Goal: Find contact information: Find contact information

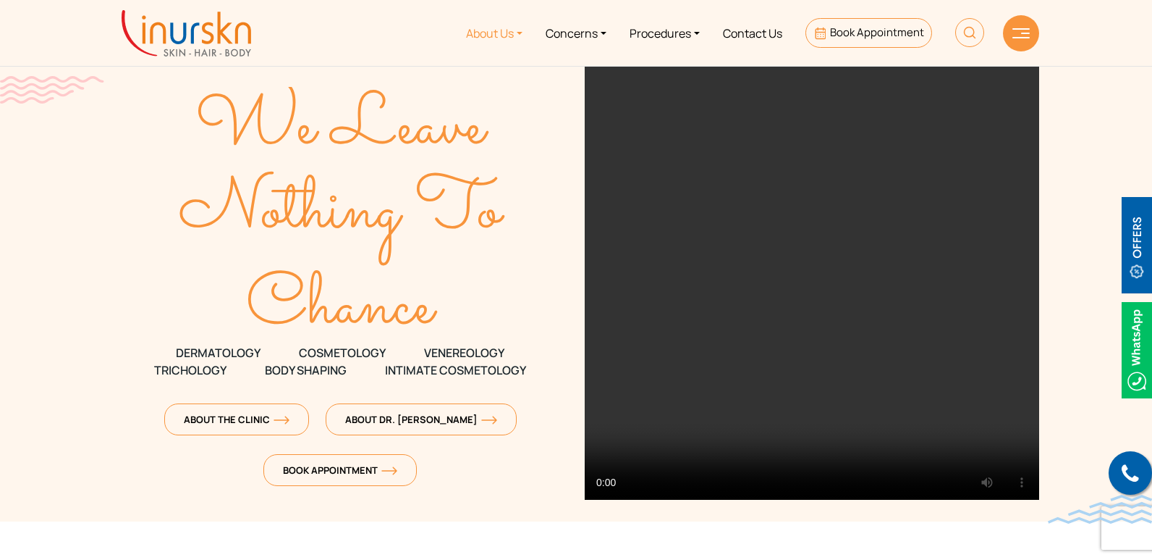
click at [516, 34] on link "About Us" at bounding box center [495, 33] width 80 height 54
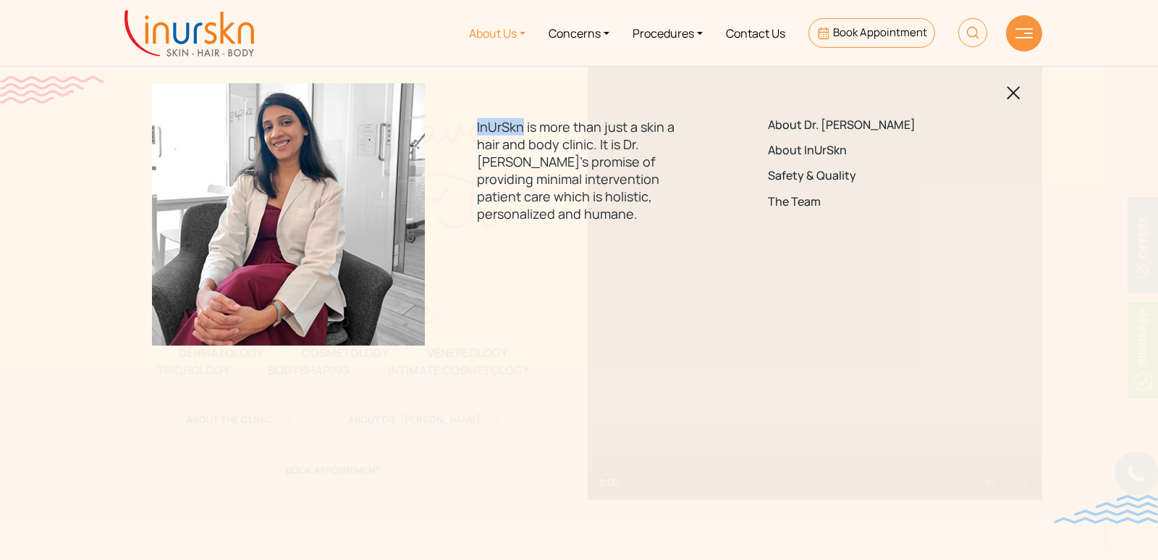
drag, startPoint x: 477, startPoint y: 126, endPoint x: 524, endPoint y: 127, distance: 47.1
click at [524, 127] on p "InUrSkn is more than just a skin a hair and body clinic. It is Dr. [PERSON_NAME…" at bounding box center [578, 170] width 203 height 104
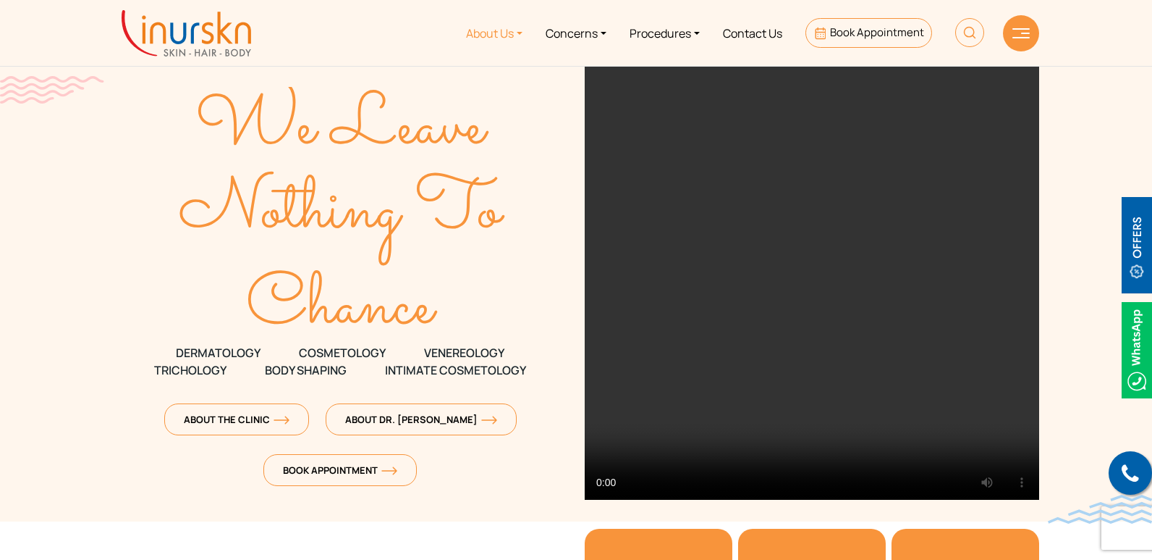
click at [505, 27] on link "About Us" at bounding box center [495, 33] width 80 height 54
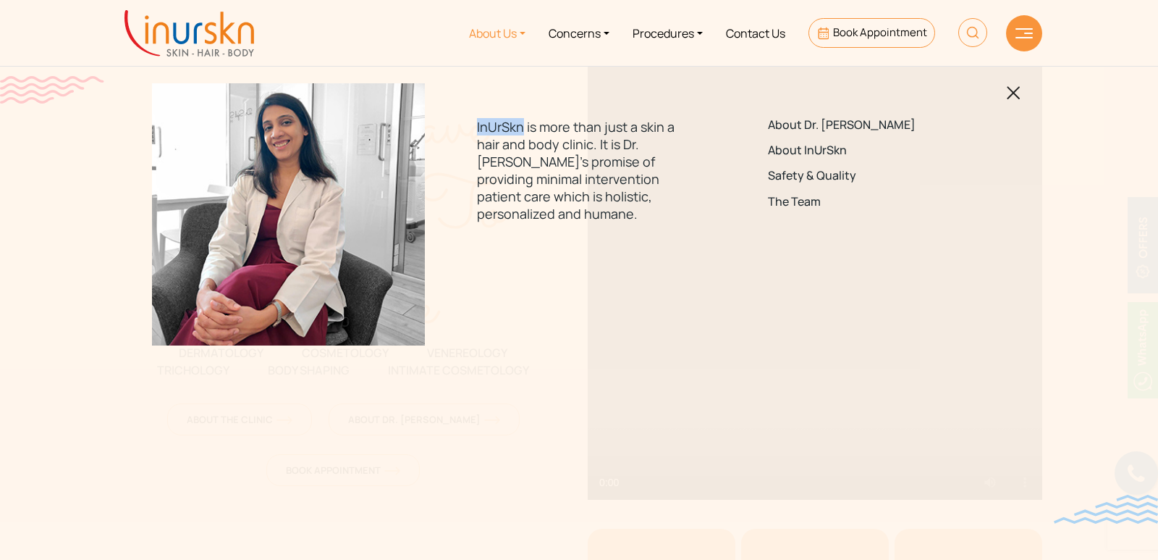
copy p "InUrSkn"
click at [506, 30] on link "About Us" at bounding box center [497, 33] width 80 height 54
click at [520, 33] on link "About Us" at bounding box center [497, 33] width 80 height 54
drag, startPoint x: 622, startPoint y: 144, endPoint x: 681, endPoint y: 146, distance: 59.4
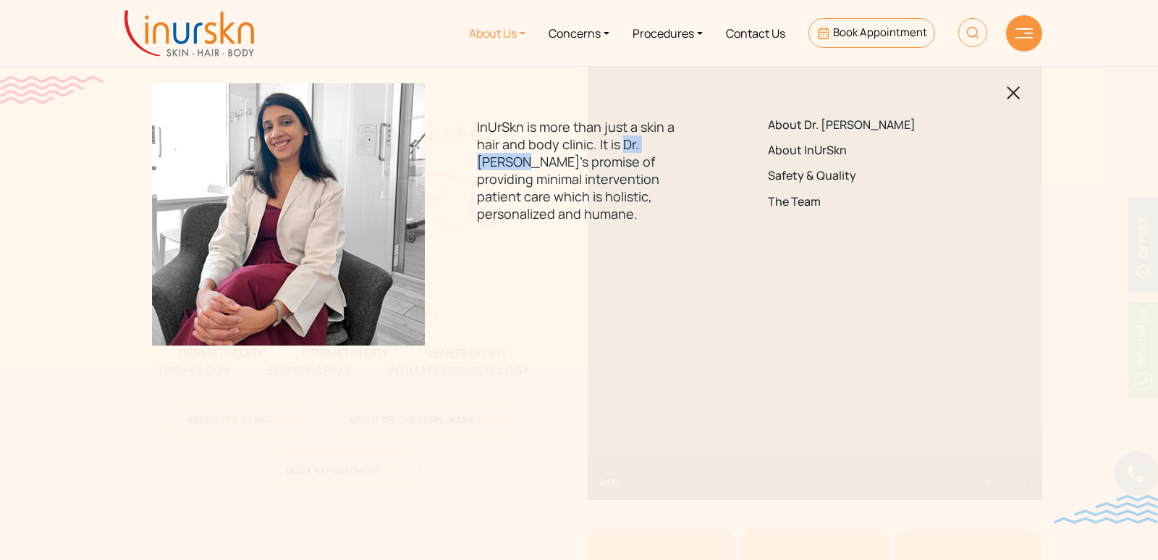
click at [681, 146] on div "InUrSkn is more than just a skin a hair and body clinic. It is Dr. [PERSON_NAME…" at bounding box center [578, 175] width 273 height 185
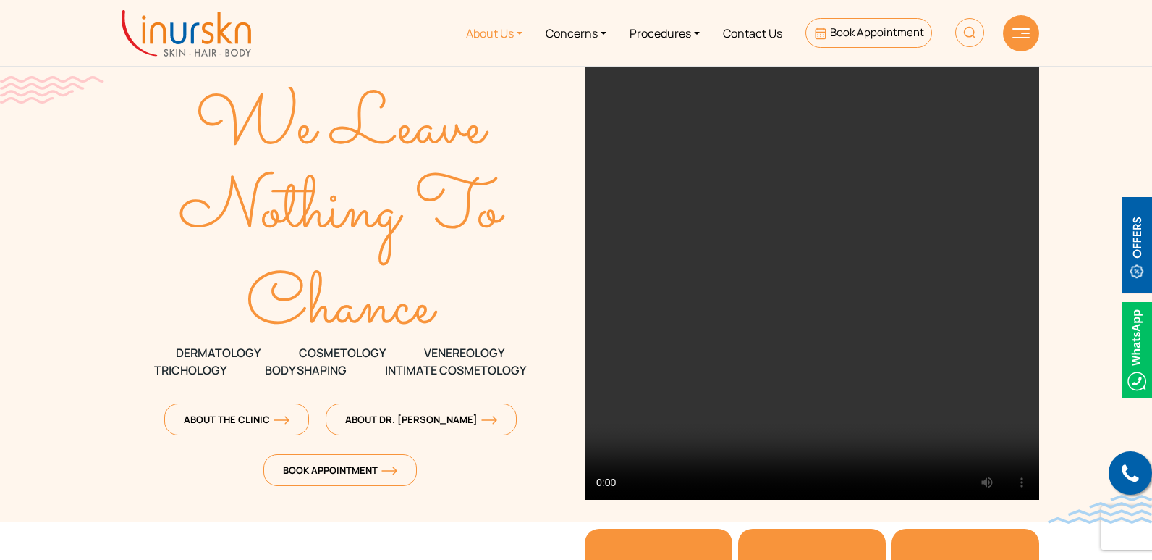
click at [509, 37] on link "About Us" at bounding box center [495, 33] width 80 height 54
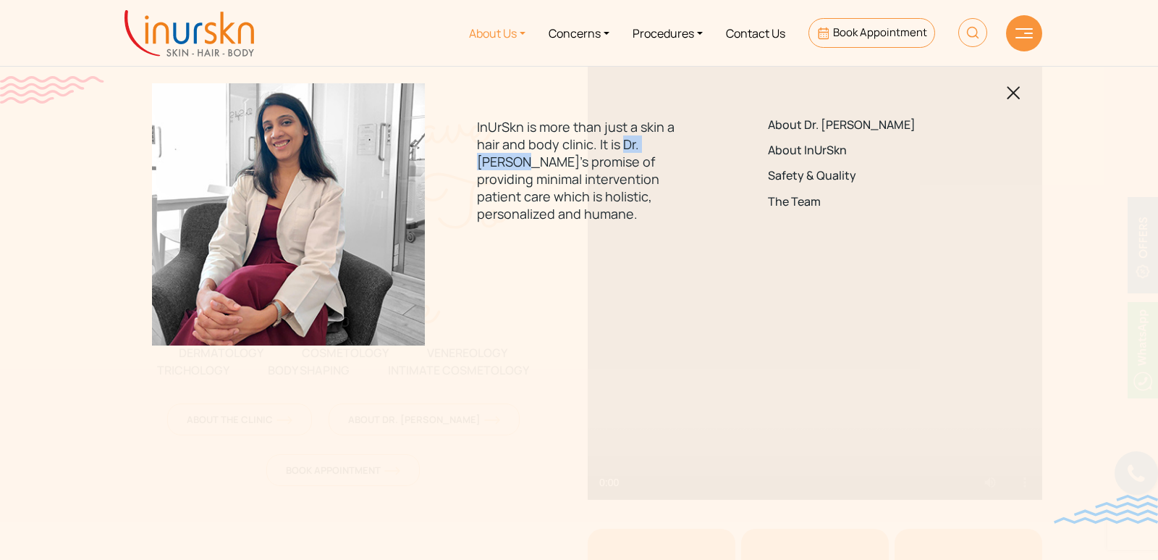
click at [211, 30] on img at bounding box center [190, 33] width 130 height 46
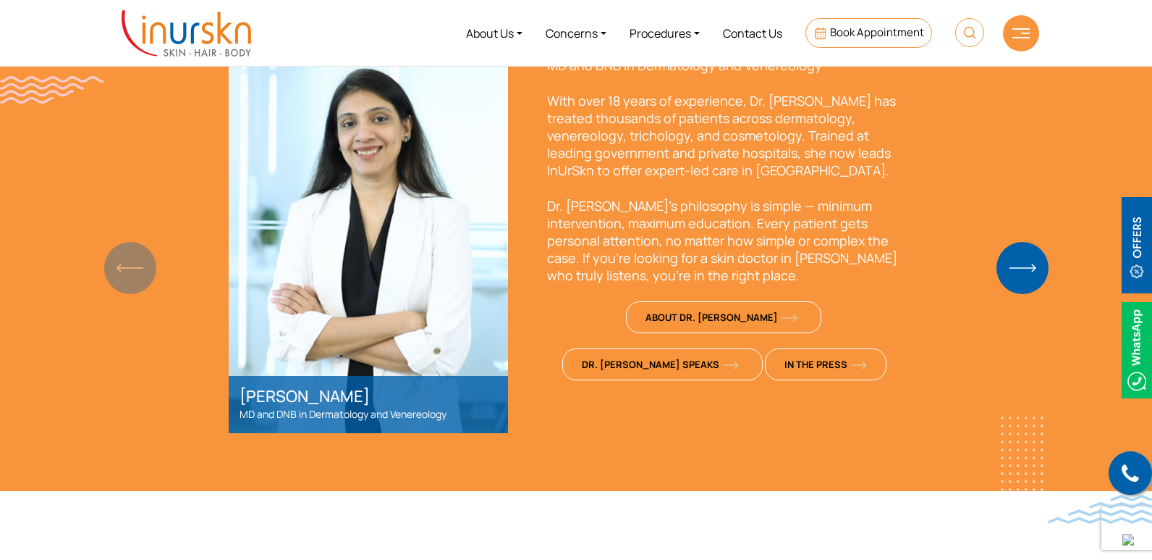
scroll to position [1013, 0]
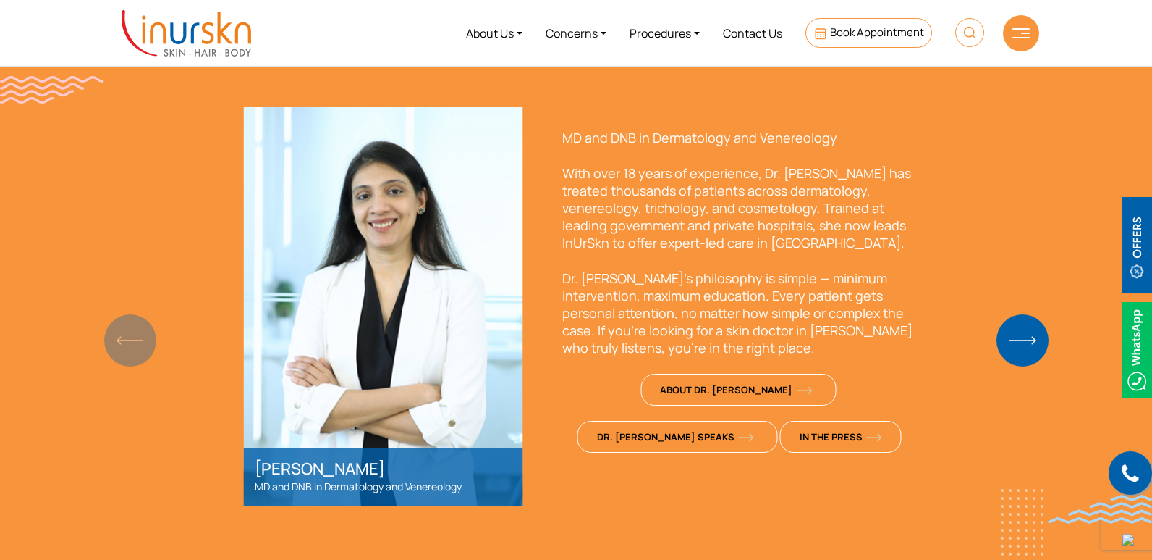
click at [264, 470] on div "Dr. Sejal Saheta MD and DNB in Dermatology and Venereology" at bounding box center [383, 477] width 279 height 58
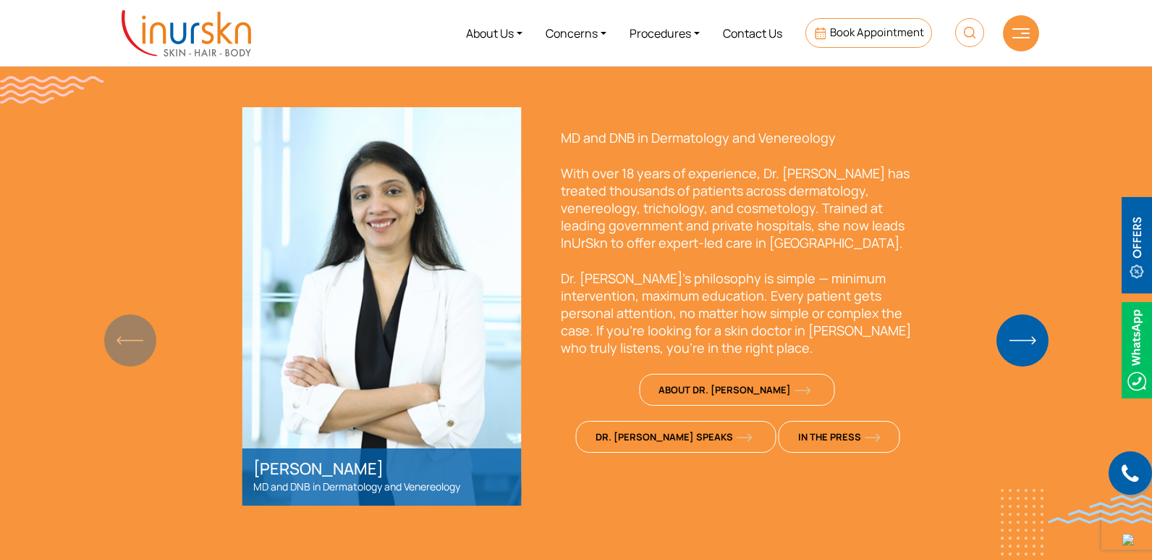
click at [266, 465] on h2 "Dr. Sejal Saheta" at bounding box center [382, 468] width 258 height 19
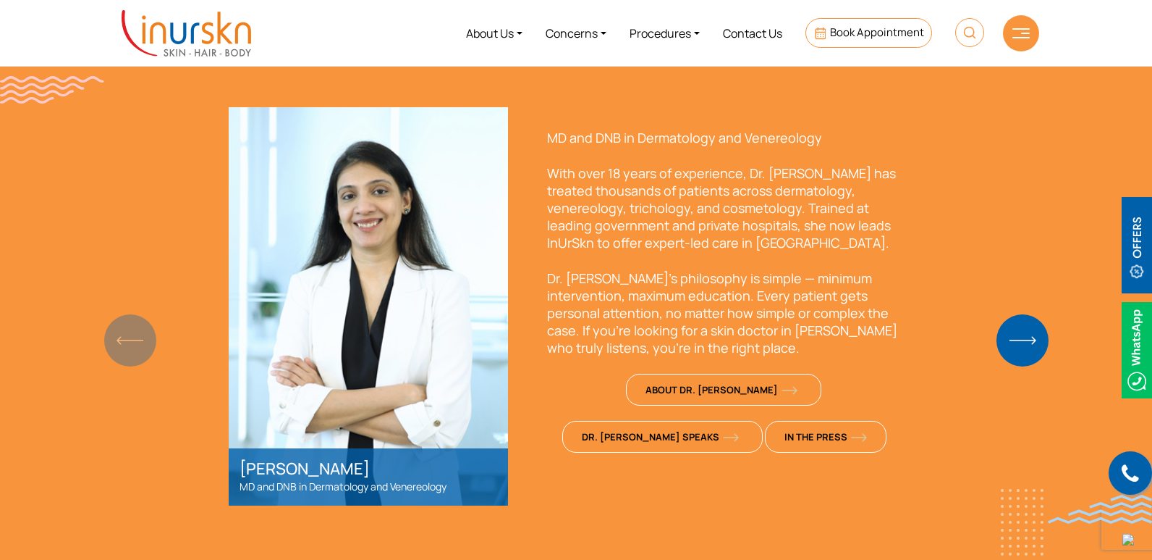
click at [1031, 335] on img "Next slide" at bounding box center [1023, 340] width 52 height 52
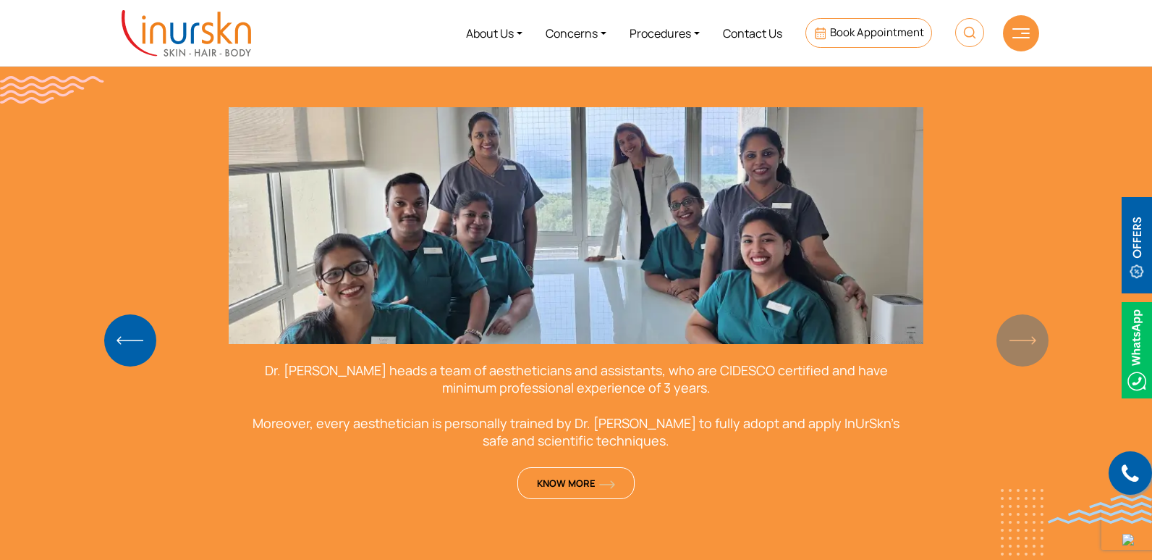
click at [1031, 335] on div "Meet Dr. Sejal & InUrSkn Team Dr. Sejal Saheta MD and DNB in Dermatology and Ve…" at bounding box center [576, 262] width 927 height 485
click at [125, 329] on img "Previous slide" at bounding box center [130, 340] width 52 height 52
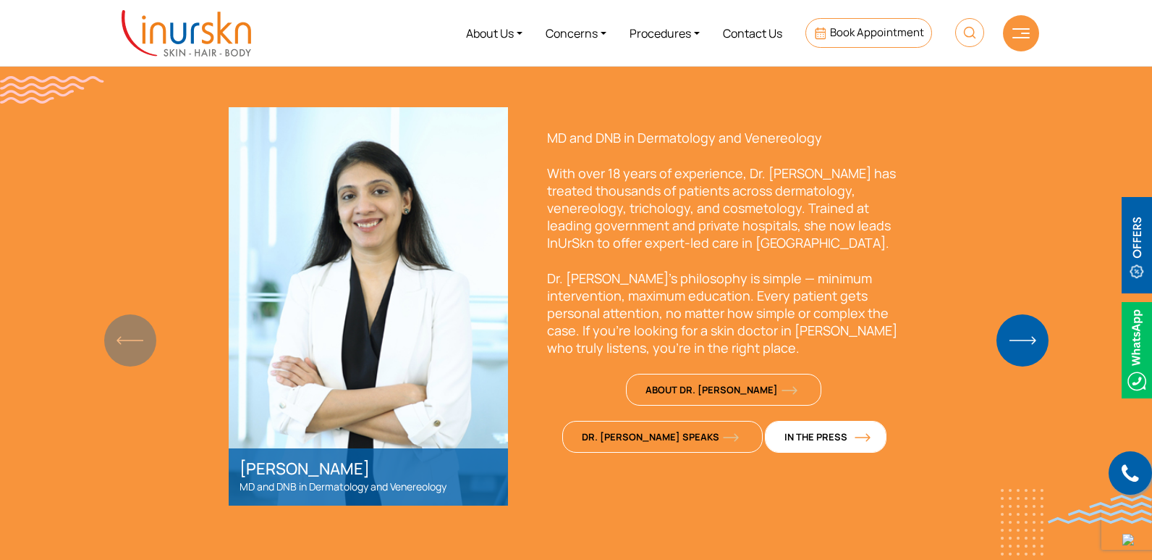
click at [765, 443] on link "In The Press" at bounding box center [826, 437] width 122 height 32
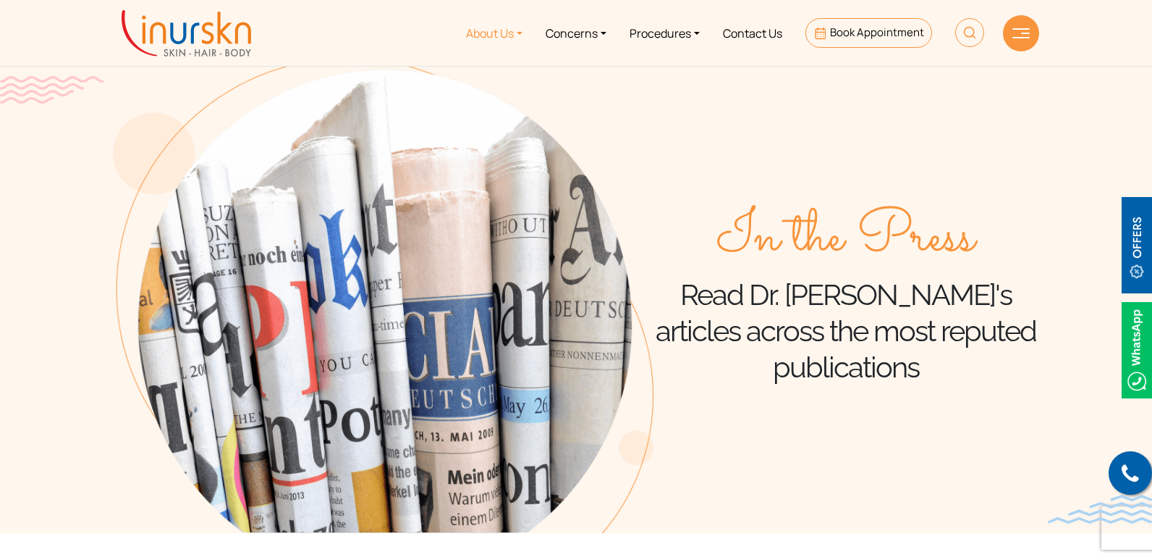
click at [511, 33] on link "About Us" at bounding box center [495, 33] width 80 height 54
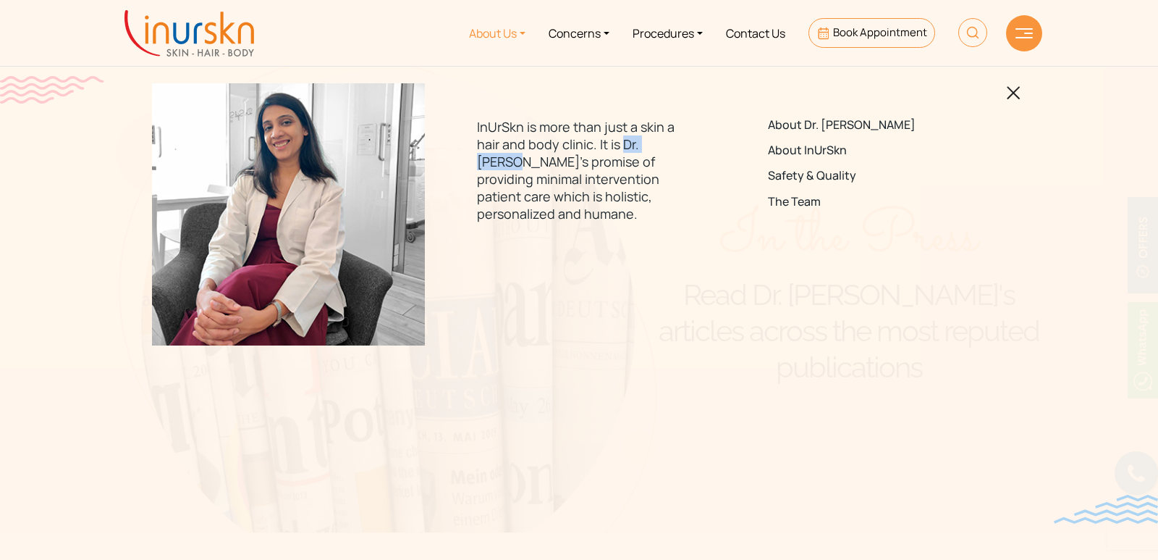
drag, startPoint x: 627, startPoint y: 141, endPoint x: 673, endPoint y: 148, distance: 46.8
click at [673, 148] on p "InUrSkn is more than just a skin a hair and body clinic. It is Dr. [PERSON_NAME…" at bounding box center [578, 170] width 203 height 104
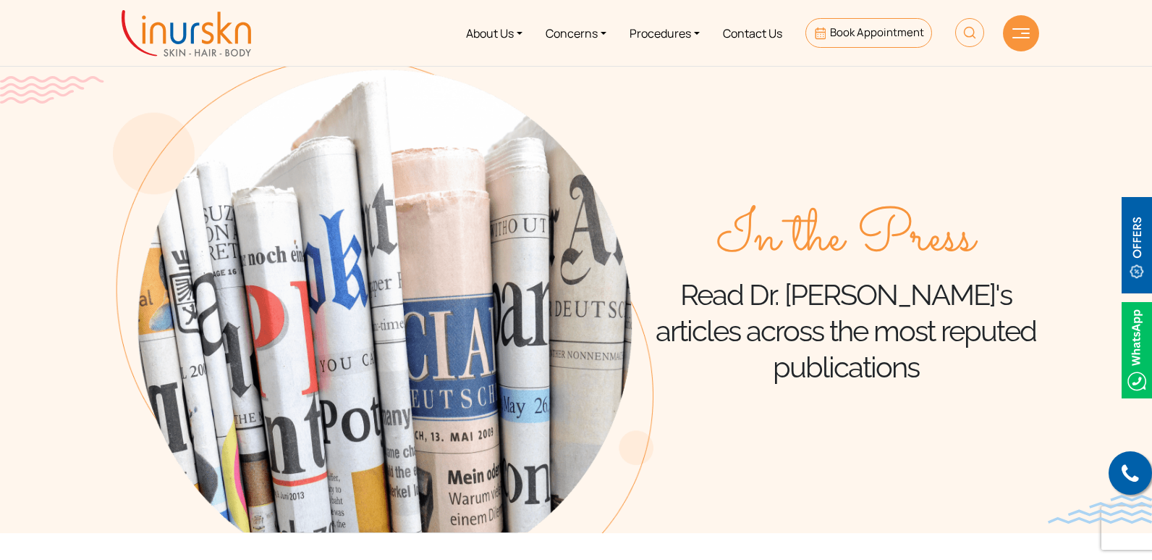
copy p "Dr. [PERSON_NAME]'"
click at [505, 41] on link "About Us" at bounding box center [495, 33] width 80 height 54
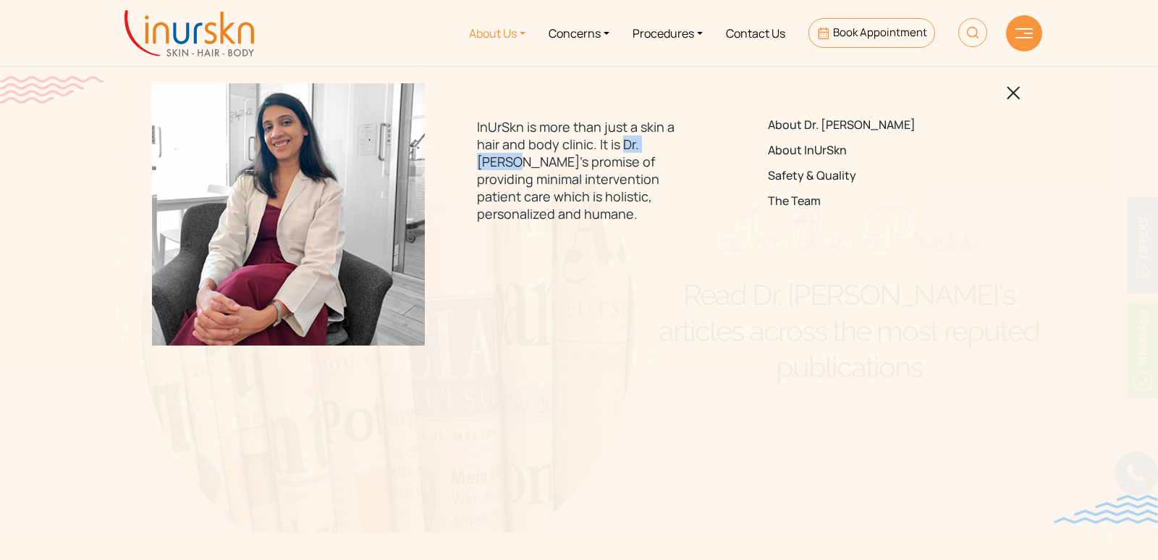
copy p "Dr. [PERSON_NAME]'"
click at [741, 34] on link "Contact Us" at bounding box center [755, 33] width 83 height 54
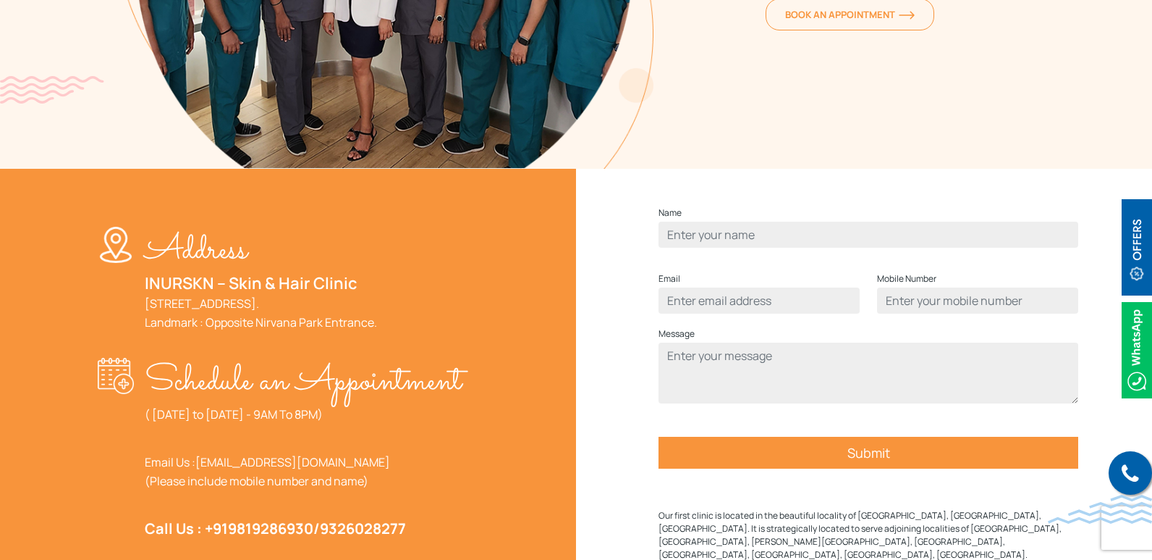
scroll to position [434, 0]
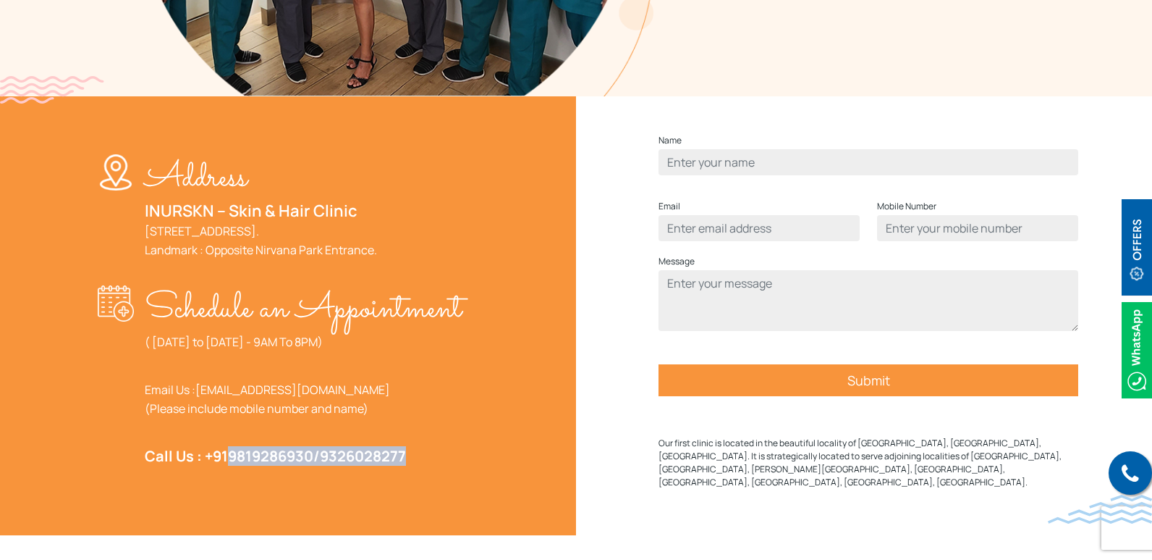
drag, startPoint x: 415, startPoint y: 496, endPoint x: 232, endPoint y: 499, distance: 182.4
click at [232, 465] on p "Call Us : +91 9819286930 / 9326028277" at bounding box center [303, 456] width 317 height 19
copy strong "9819286930 / 9326028277"
